Goal: Information Seeking & Learning: Understand process/instructions

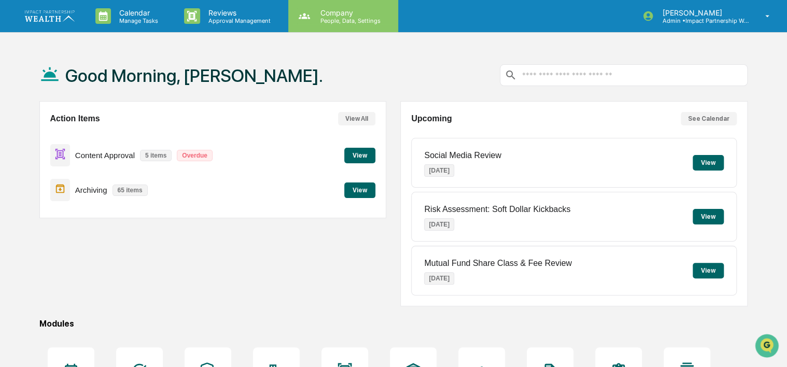
click at [326, 13] on p "Company" at bounding box center [349, 12] width 74 height 9
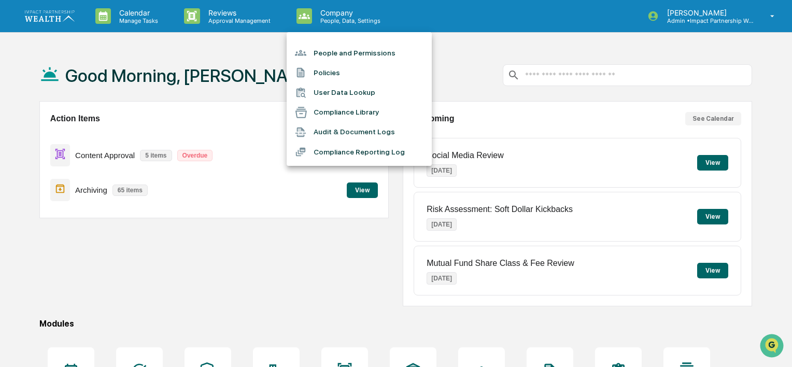
click at [347, 112] on li "Compliance Library" at bounding box center [359, 113] width 145 height 20
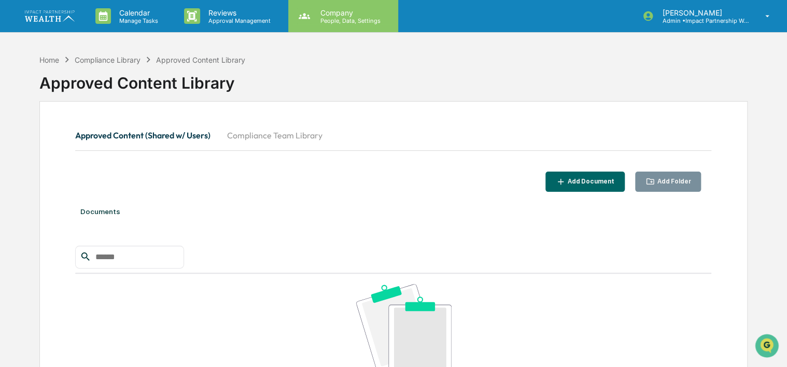
click at [345, 23] on p "People, Data, Settings" at bounding box center [349, 20] width 74 height 7
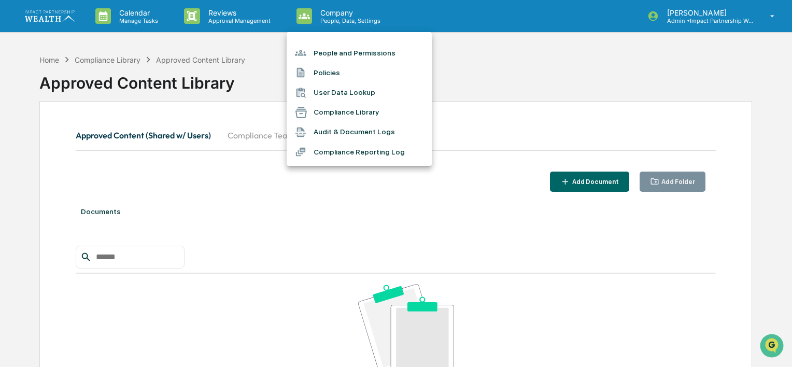
click at [716, 21] on div at bounding box center [396, 183] width 792 height 367
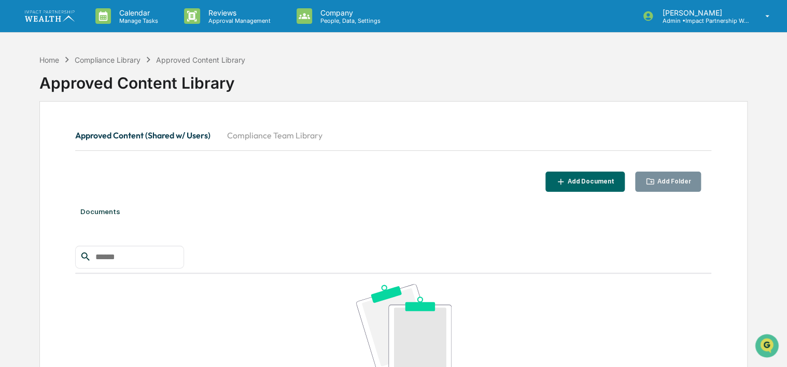
click at [716, 21] on p "Admin • Impact Partnership Wealth" at bounding box center [701, 20] width 96 height 7
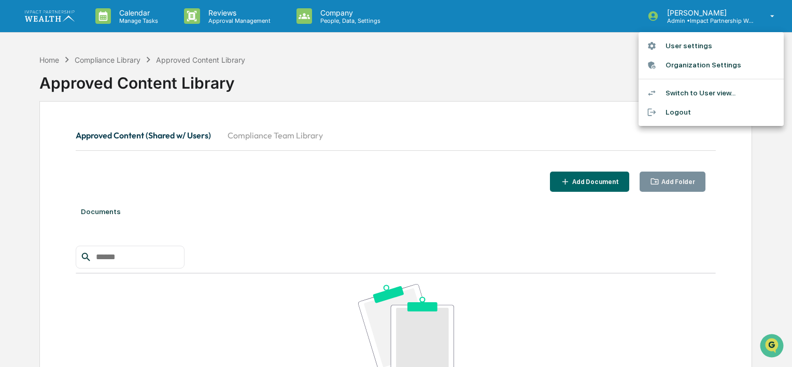
click at [688, 92] on li "Switch to User view..." at bounding box center [710, 92] width 145 height 19
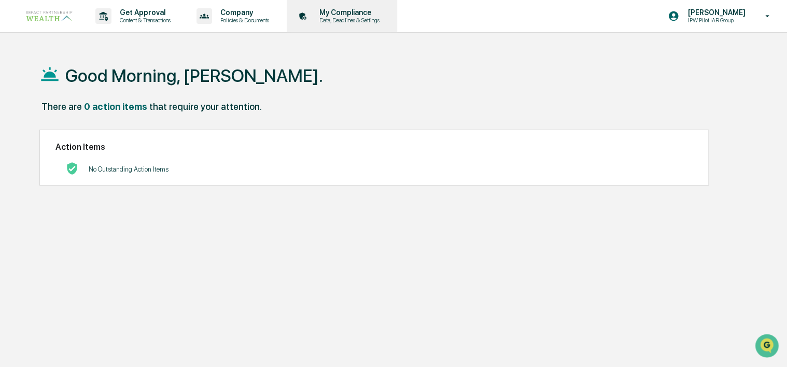
click at [348, 17] on p "Data, Deadlines & Settings" at bounding box center [348, 20] width 74 height 7
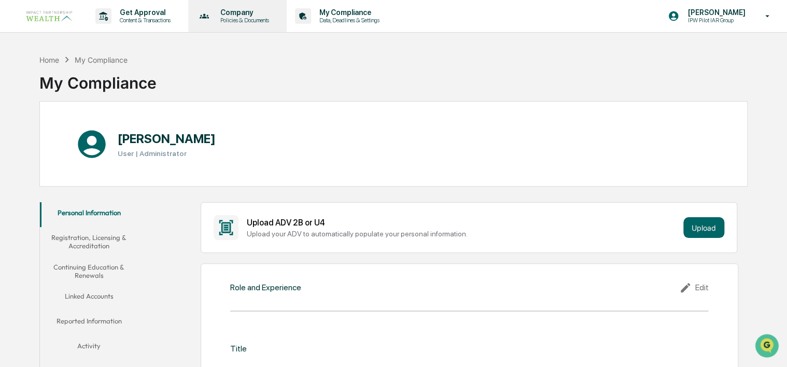
click at [265, 19] on p "Policies & Documents" at bounding box center [243, 20] width 62 height 7
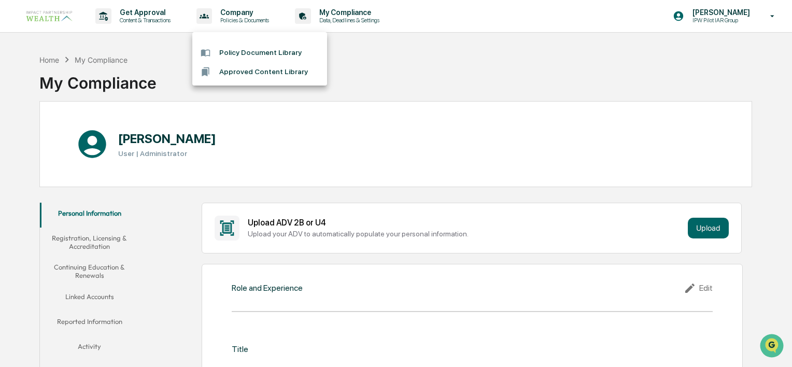
click at [247, 56] on li "Policy Document Library" at bounding box center [259, 52] width 135 height 19
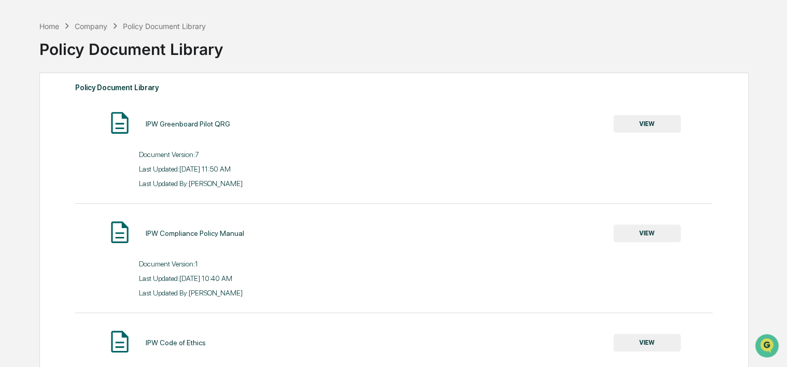
scroll to position [52, 0]
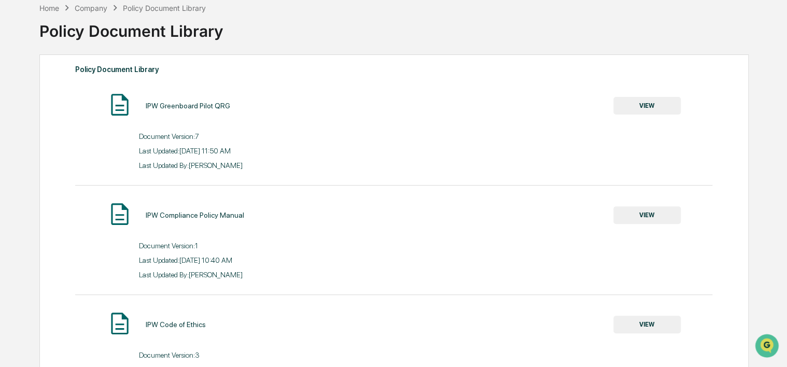
click at [656, 108] on button "VIEW" at bounding box center [646, 106] width 67 height 18
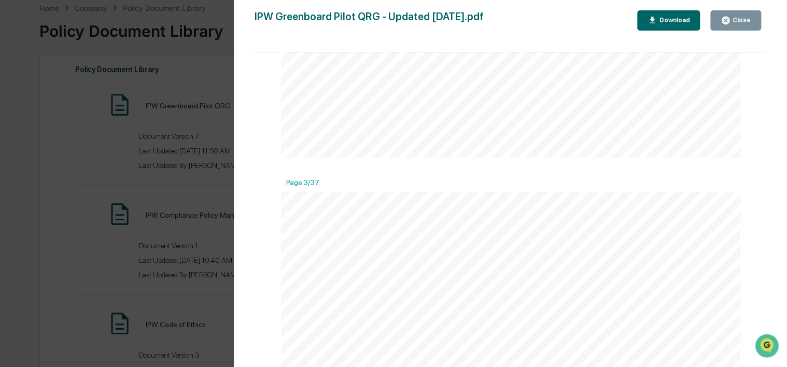
scroll to position [1192, 0]
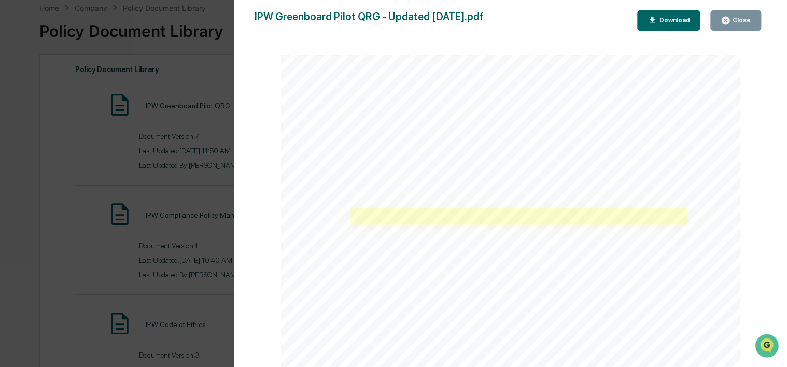
click at [504, 217] on link at bounding box center [519, 216] width 336 height 17
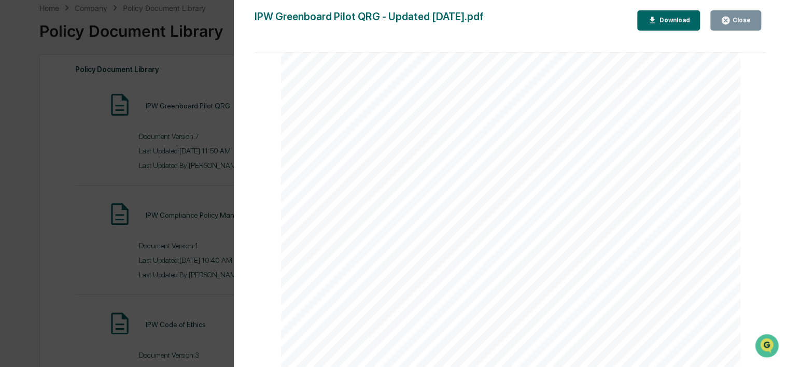
scroll to position [19523, 0]
click at [466, 224] on span "Select the “Type of organization/entity” from the drop down" at bounding box center [489, 219] width 254 height 10
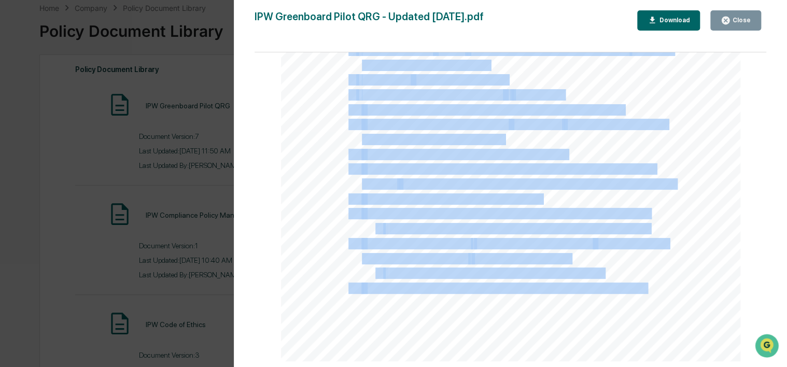
drag, startPoint x: 333, startPoint y: 112, endPoint x: 652, endPoint y: 303, distance: 371.8
click at [652, 303] on div "Impact Partnership Wealth | FOR INVESTMENT PROFESSIONAL USE ONLY. NOT FOR USE W…" at bounding box center [510, 64] width 459 height 594
copy div "Loremip Dolorsitamet ( Consect Adipisci Elitsedd - EIUs) Te incidi ut LAB etd m…"
click at [665, 253] on div "Impact Partnership Wealth | FOR INVESTMENT PROFESSIONAL USE ONLY. NOT FOR USE W…" at bounding box center [510, 64] width 459 height 594
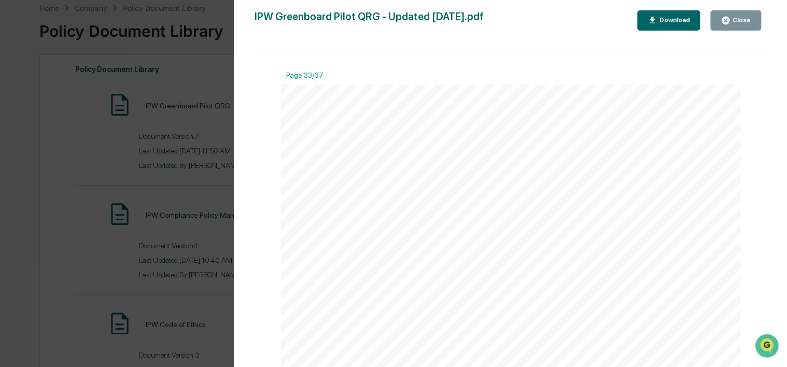
scroll to position [20159, 0]
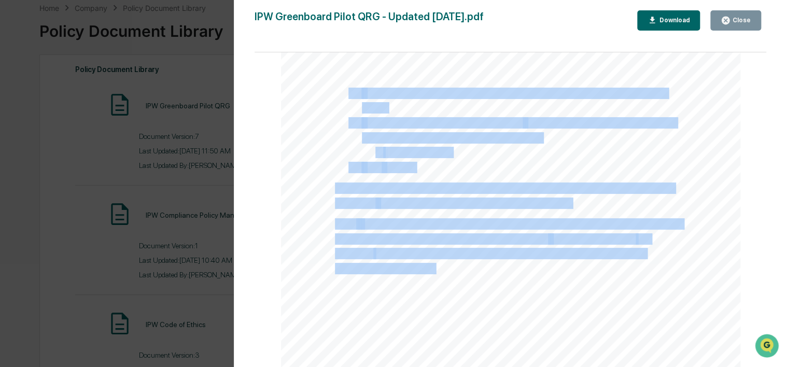
drag, startPoint x: 345, startPoint y: 109, endPoint x: 433, endPoint y: 282, distance: 194.0
click at [433, 282] on div "Impact Partnership Wealth | FOR INVESTMENT PROFESSIONAL USE ONLY. NOT FOR USE W…" at bounding box center [510, 330] width 459 height 594
copy div "18. Indicate whether you have solicited any other individuals to invest in the …"
drag, startPoint x: 748, startPoint y: 25, endPoint x: 661, endPoint y: 42, distance: 88.7
click at [748, 25] on button "Close" at bounding box center [735, 20] width 51 height 20
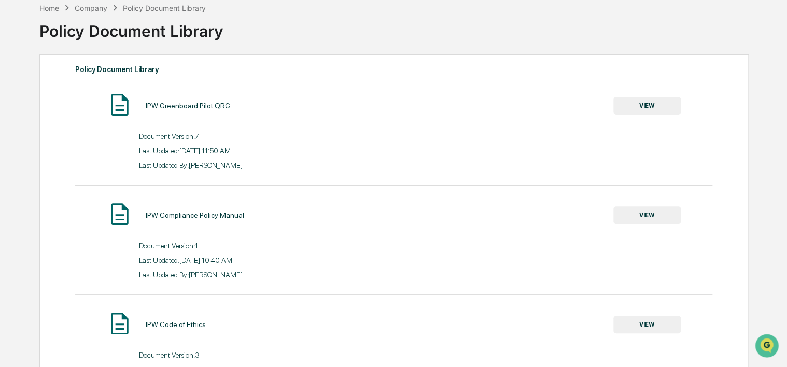
click at [333, 31] on div "Policy Document Library" at bounding box center [393, 26] width 708 height 27
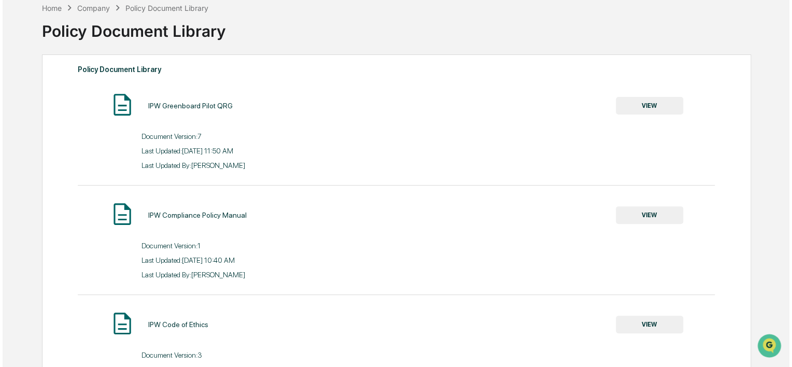
scroll to position [0, 0]
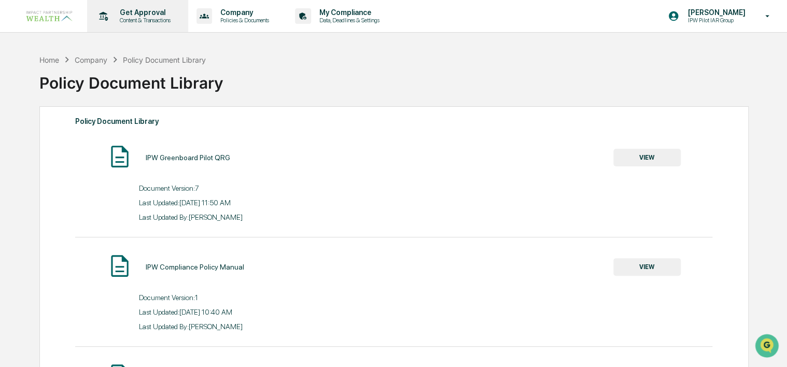
click at [131, 16] on p "Get Approval" at bounding box center [143, 12] width 64 height 8
